Goal: Task Accomplishment & Management: Manage account settings

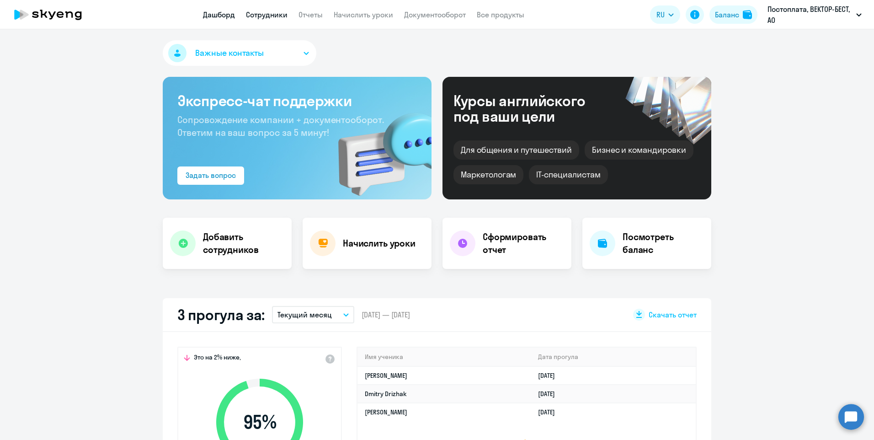
click at [256, 12] on link "Сотрудники" at bounding box center [267, 14] width 42 height 9
select select "30"
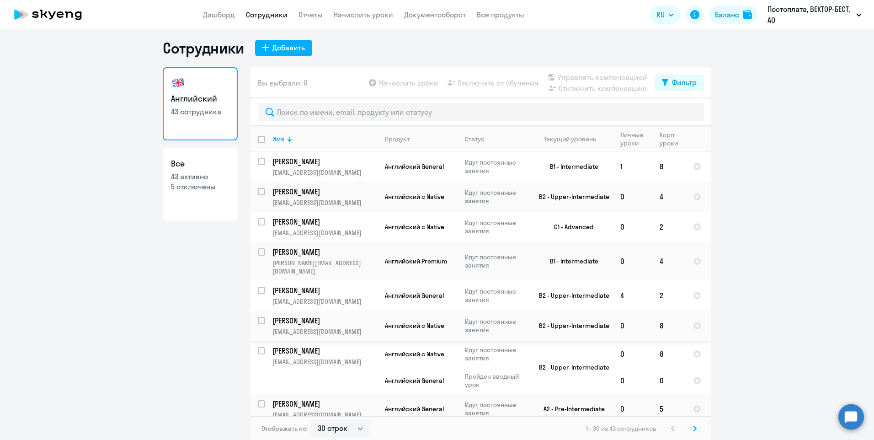
scroll to position [5, 0]
click at [325, 374] on td "[PERSON_NAME] [PERSON_NAME][EMAIL_ADDRESS][DOMAIN_NAME]" at bounding box center [321, 365] width 112 height 53
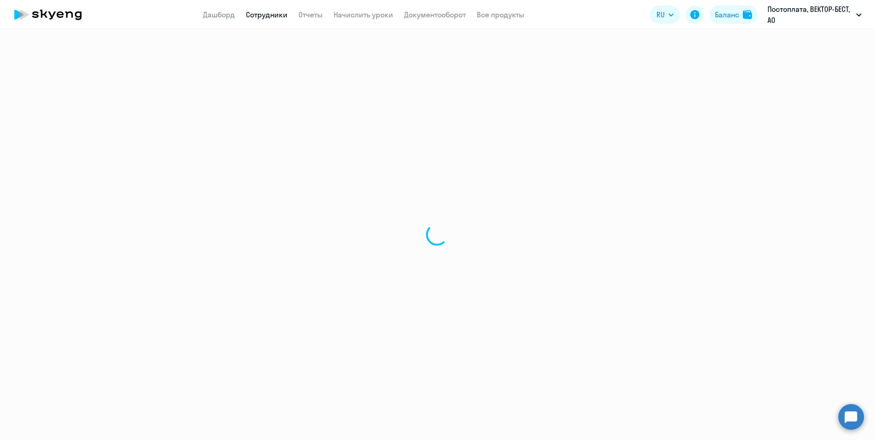
select select "english"
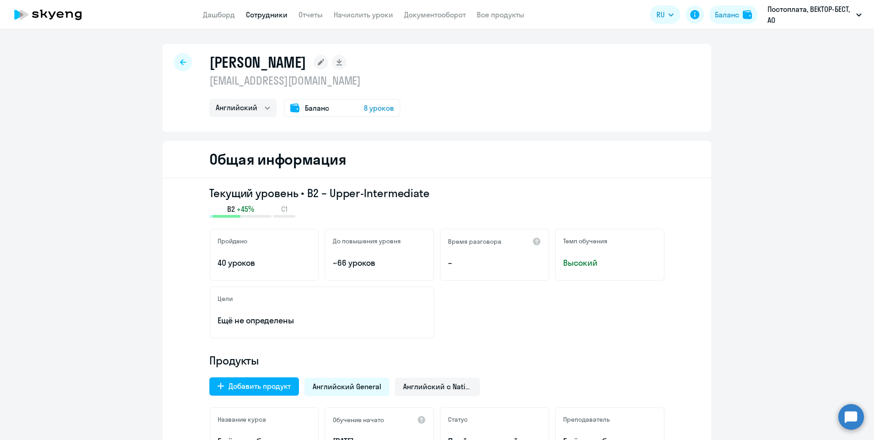
click at [179, 66] on div at bounding box center [183, 62] width 18 height 18
select select "30"
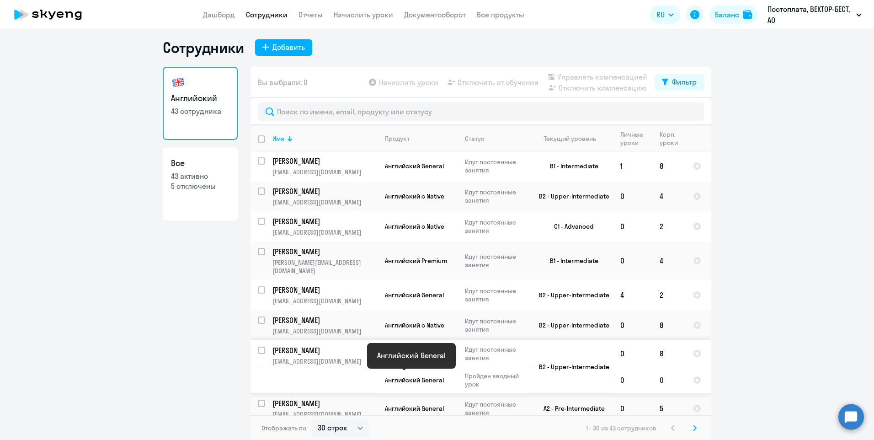
scroll to position [5, 0]
click at [693, 426] on icon at bounding box center [695, 427] width 4 height 6
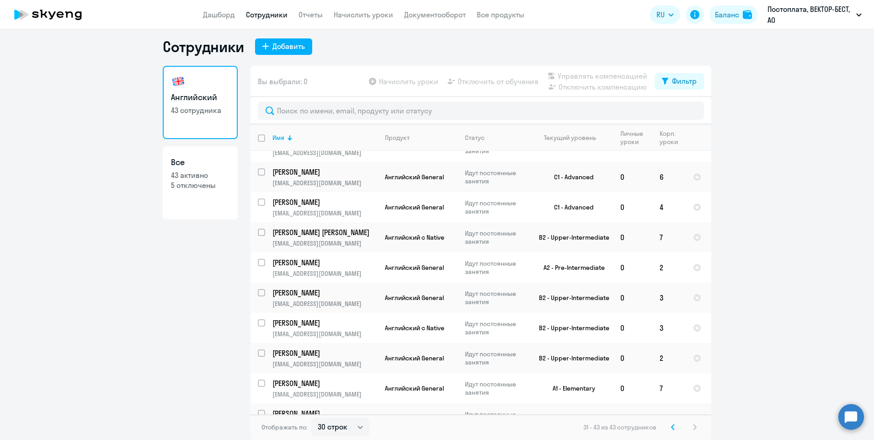
scroll to position [0, 0]
